Goal: Task Accomplishment & Management: Complete application form

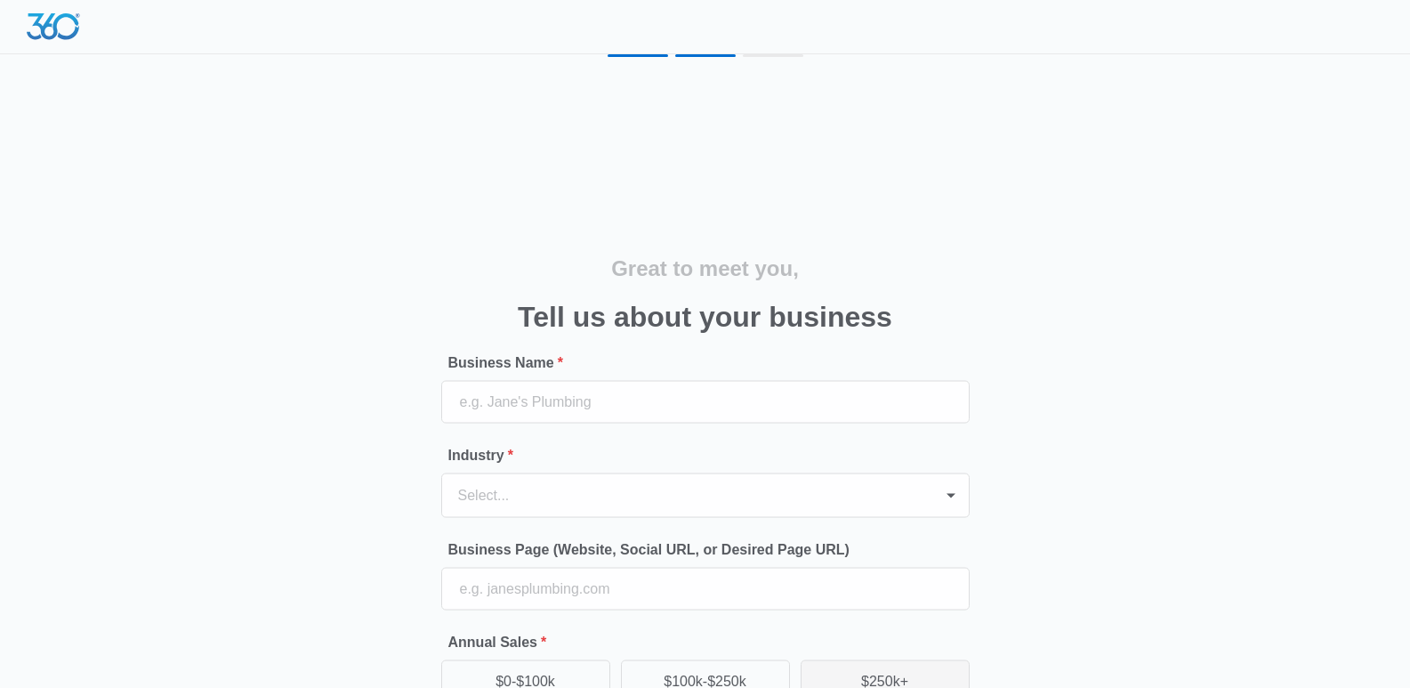
scroll to position [109, 0]
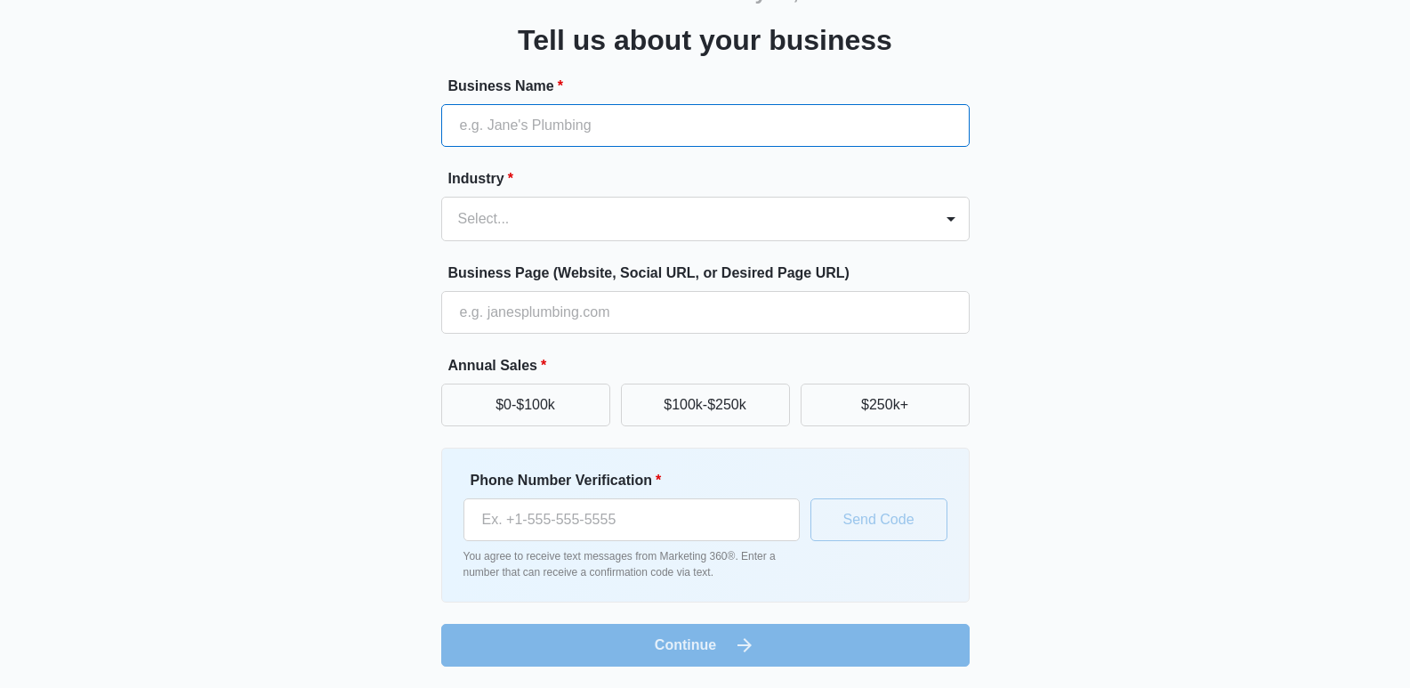
click at [513, 125] on input "Business Name *" at bounding box center [705, 125] width 529 height 43
type input "Solar Guys Pro"
type input "[PHONE_NUMBER]"
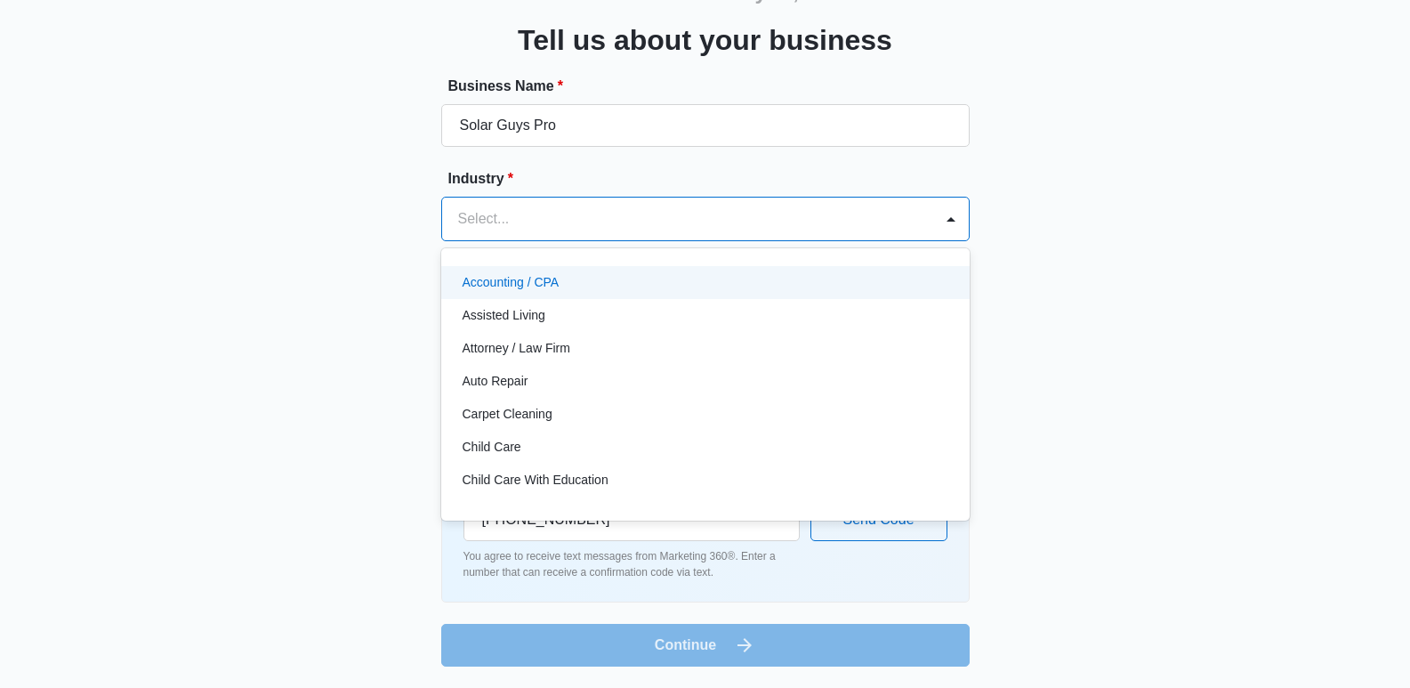
click at [513, 222] on div at bounding box center [684, 218] width 452 height 25
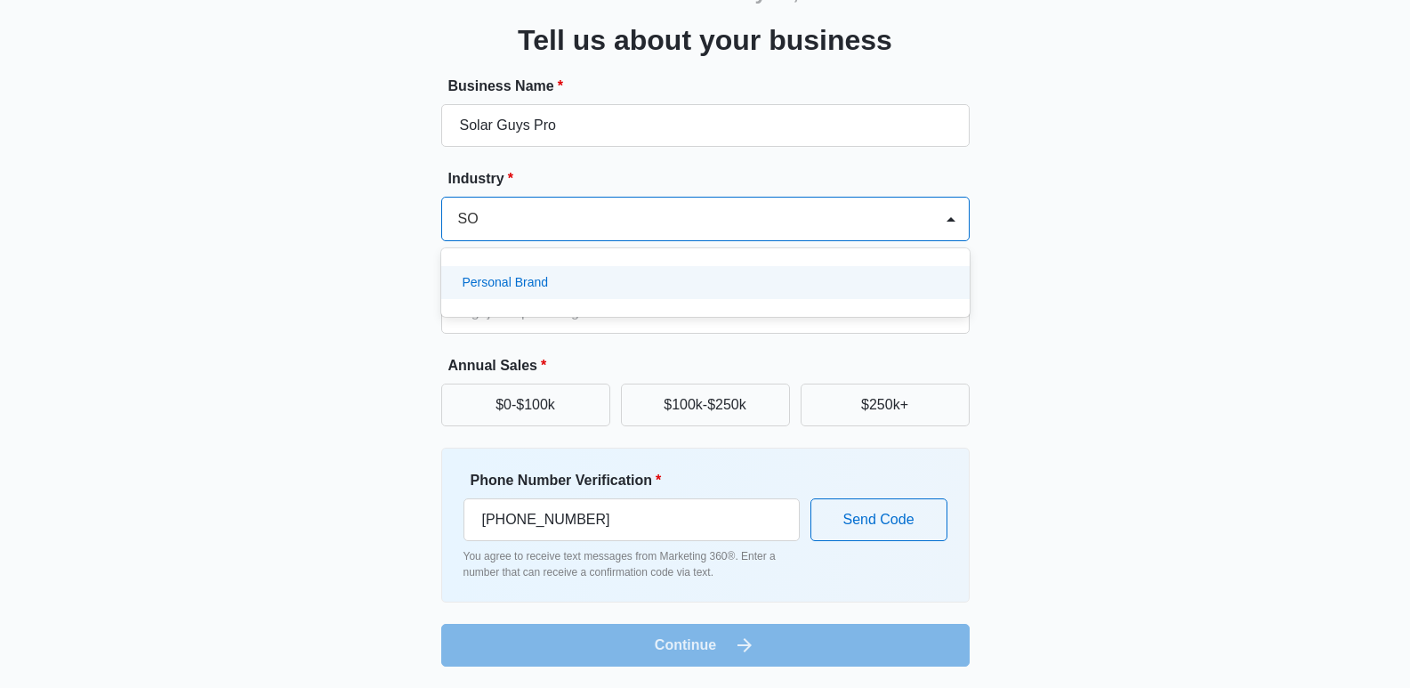
scroll to position [0, 0]
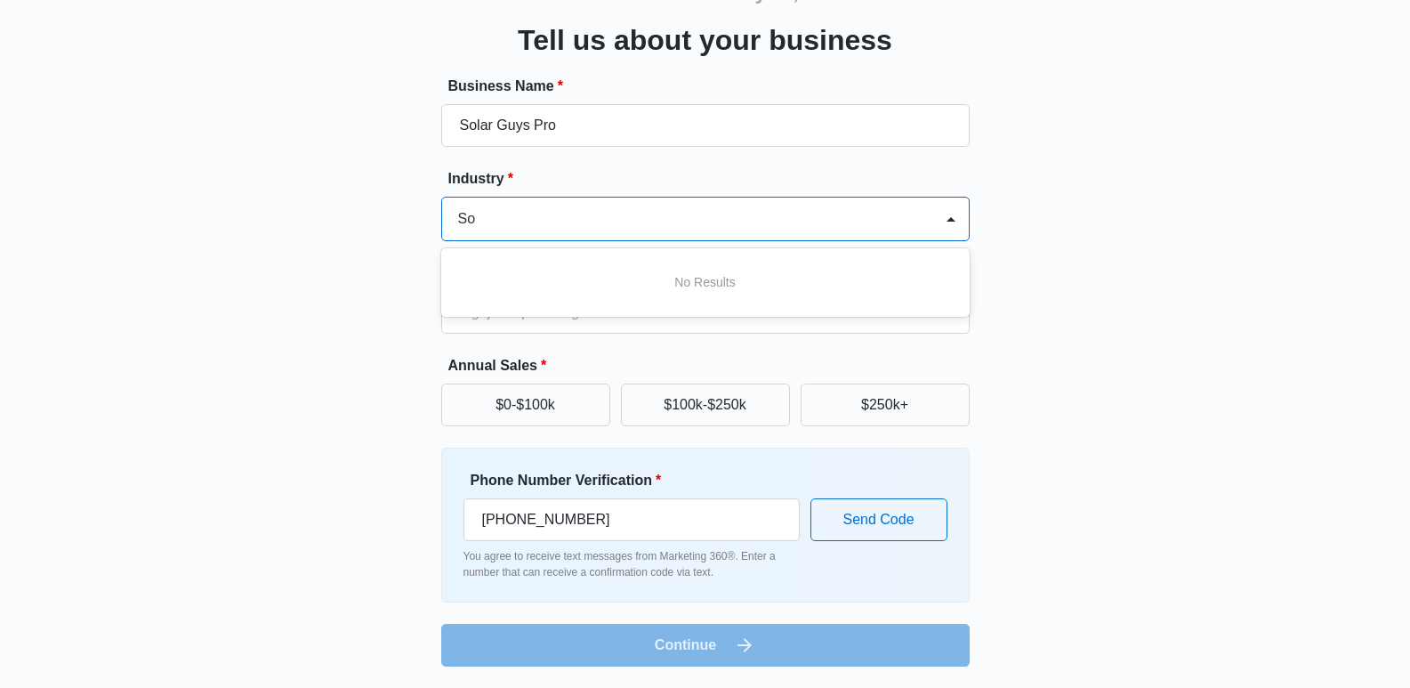
type input "S"
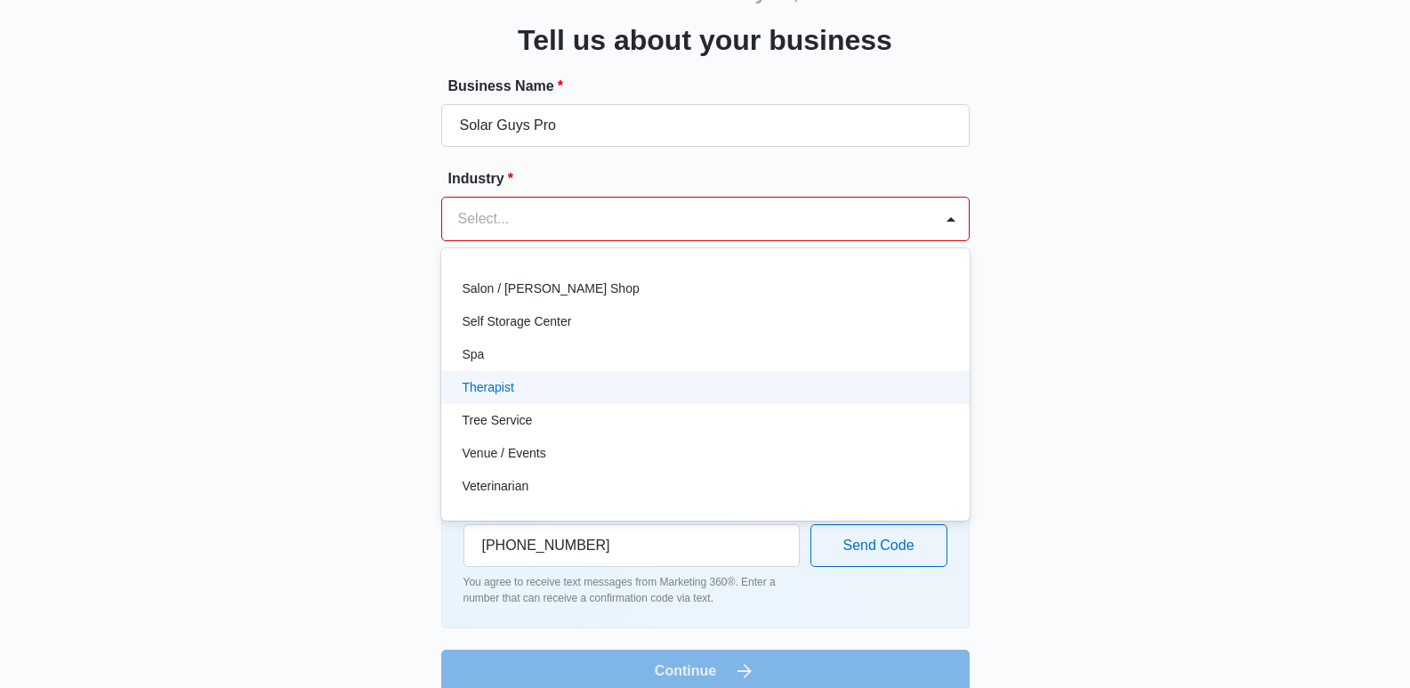
scroll to position [1288, 0]
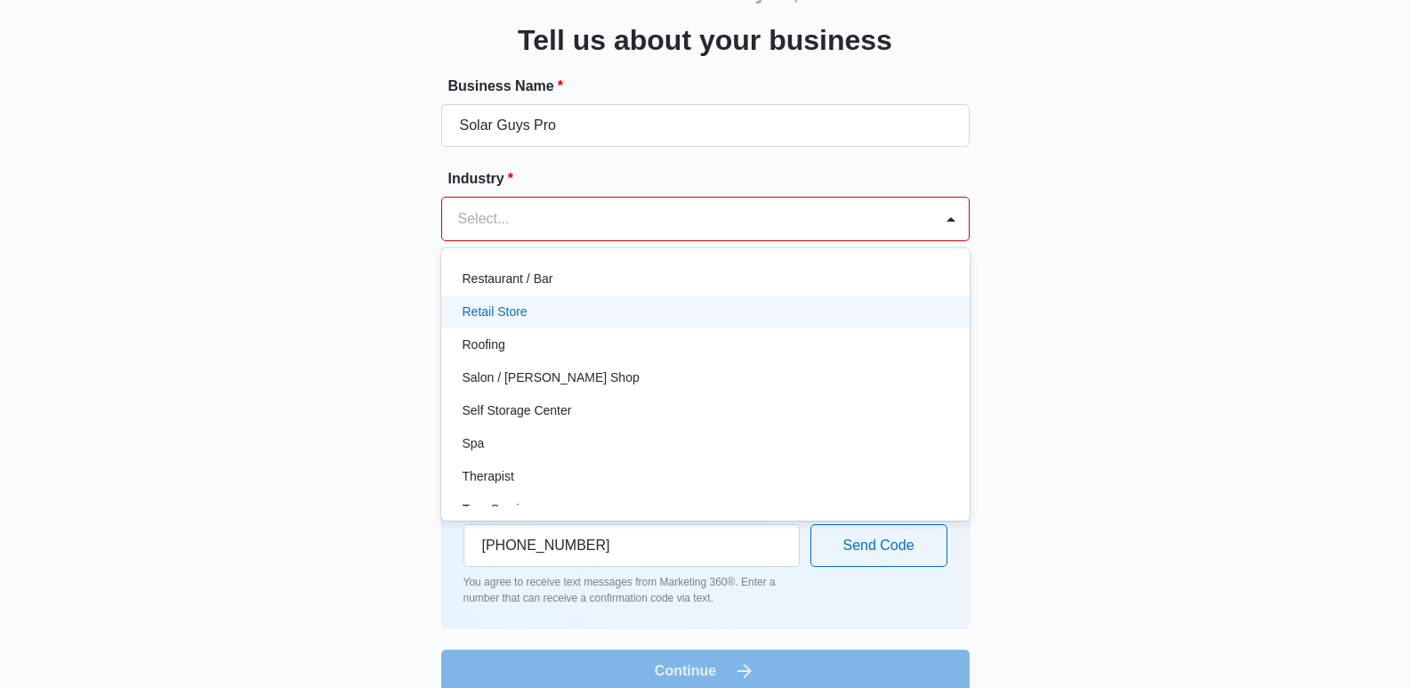
click at [500, 302] on div "Retail Store" at bounding box center [705, 311] width 529 height 33
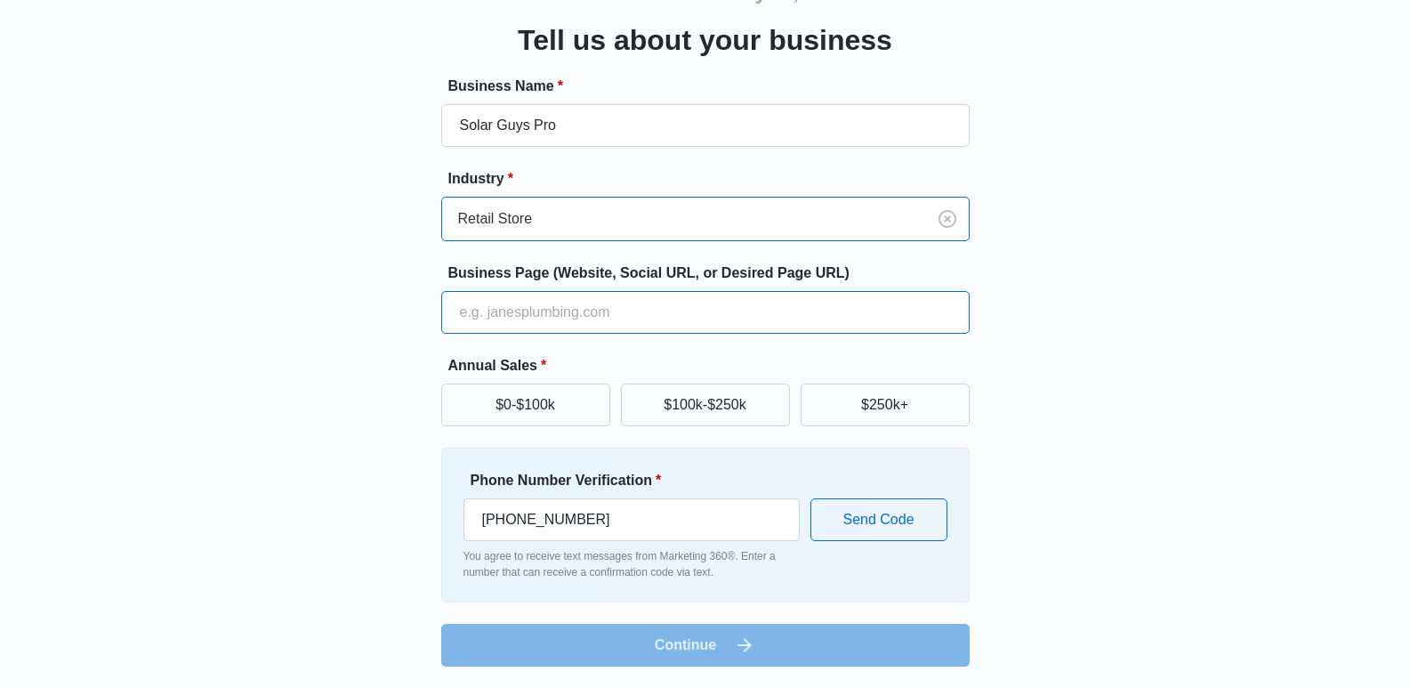
click at [514, 319] on input "Business Page (Website, Social URL, or Desired Page URL)" at bounding box center [705, 312] width 529 height 43
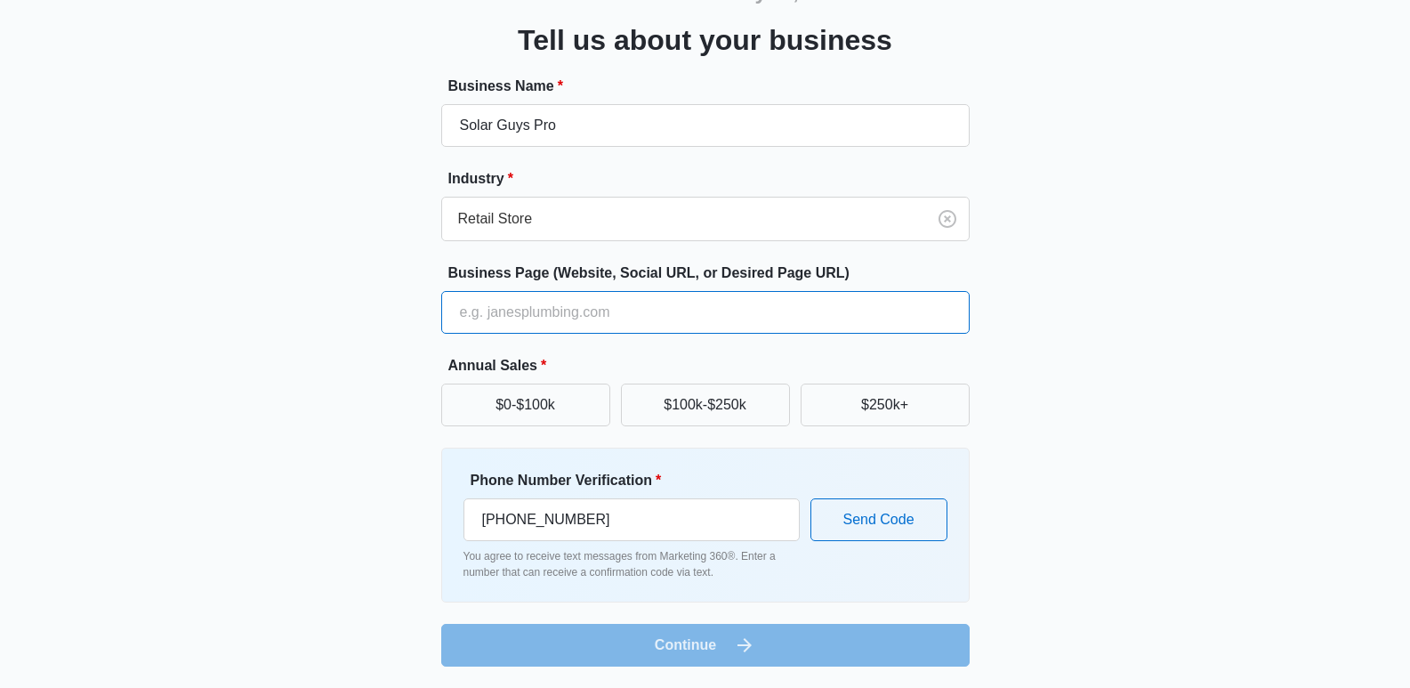
type input "[URL][DOMAIN_NAME]"
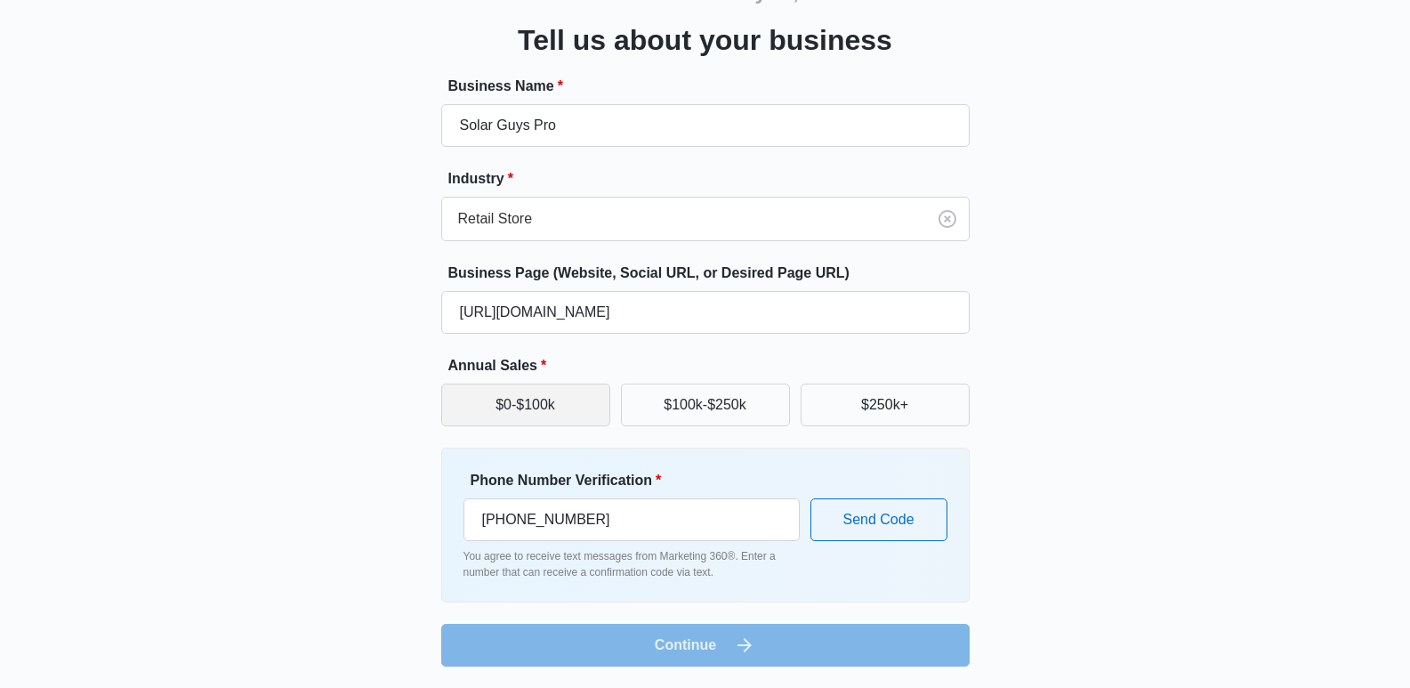
click at [510, 404] on button "$0-$100k" at bounding box center [525, 405] width 169 height 43
